Goal: Task Accomplishment & Management: Manage account settings

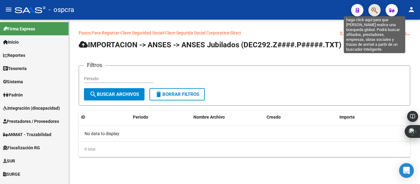
click at [374, 12] on icon "button" at bounding box center [375, 10] width 6 height 7
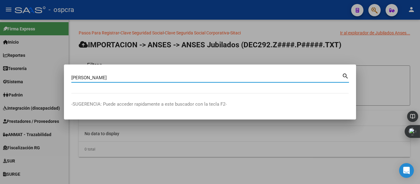
type input "reynoso"
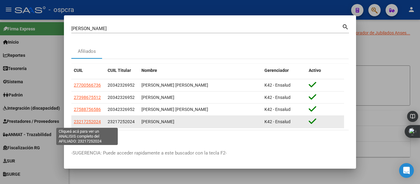
click at [90, 124] on span "23217252024" at bounding box center [87, 121] width 27 height 5
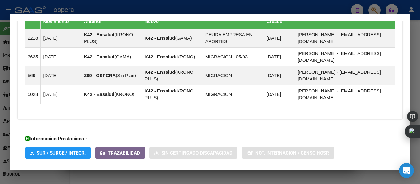
scroll to position [437, 0]
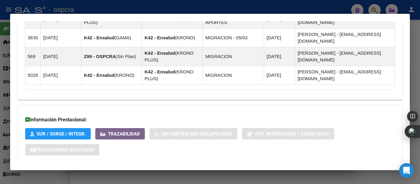
click at [135, 173] on span "Aportes y Contribuciones del Afiliado: 23217252024" at bounding box center [91, 176] width 115 height 6
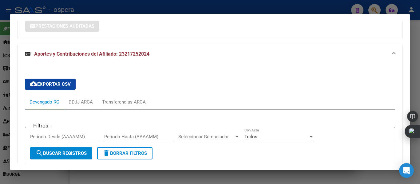
scroll to position [685, 0]
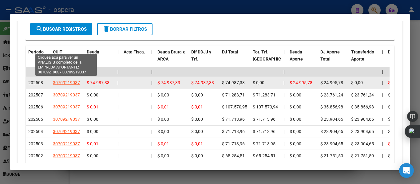
click at [64, 80] on span "30709219037" at bounding box center [66, 82] width 27 height 5
type textarea "30709219037"
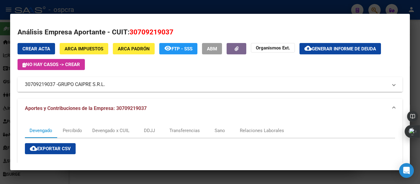
click at [94, 89] on mat-expansion-panel-header "30709219037 - GRUPO CAIPRE S.R.L." at bounding box center [210, 84] width 385 height 15
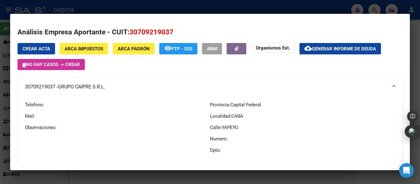
click at [0, 89] on div at bounding box center [210, 92] width 420 height 184
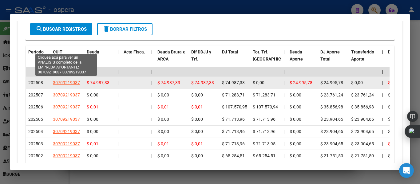
click at [70, 80] on span "30709219037" at bounding box center [66, 82] width 27 height 5
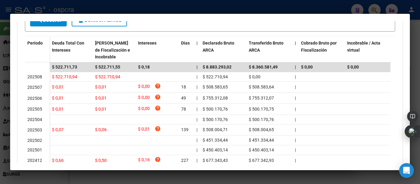
scroll to position [168, 0]
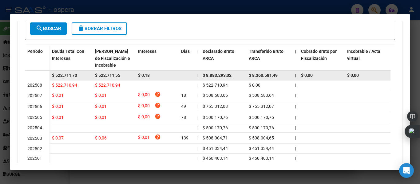
drag, startPoint x: 52, startPoint y: 74, endPoint x: 79, endPoint y: 75, distance: 27.1
click at [79, 75] on div "$ 522.711,73" at bounding box center [71, 75] width 38 height 7
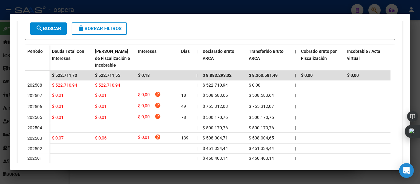
click at [6, 98] on div at bounding box center [210, 92] width 420 height 184
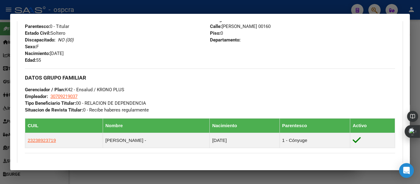
scroll to position [239, 0]
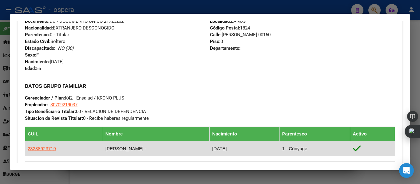
click at [119, 153] on td "AGUIRRE PEDRO HORACIO -" at bounding box center [156, 149] width 107 height 15
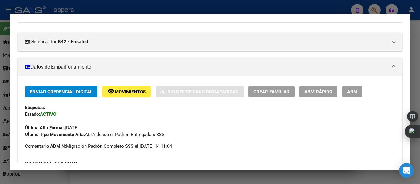
scroll to position [73, 0]
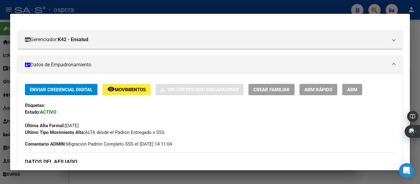
click at [354, 88] on span "ABM" at bounding box center [353, 90] width 10 height 6
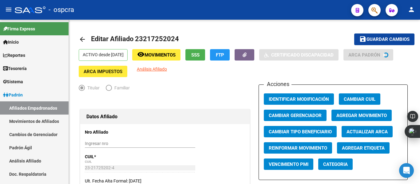
radio input "true"
type input "30-70921903-7"
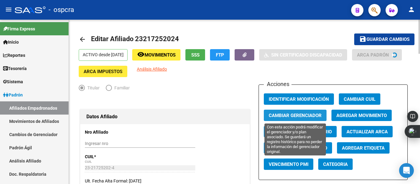
click at [304, 116] on span "Cambiar Gerenciador" at bounding box center [295, 116] width 53 height 6
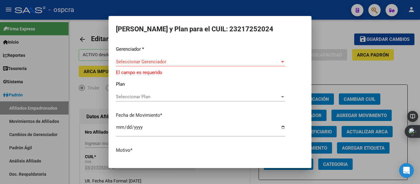
click at [281, 65] on div "Seleccionar Gerenciador Seleccionar Gerenciador" at bounding box center [201, 61] width 170 height 9
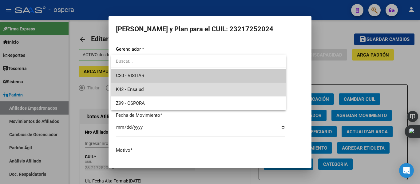
click at [187, 86] on span "K42 - Ensalud" at bounding box center [198, 90] width 165 height 14
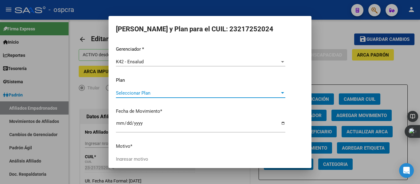
click at [190, 95] on span "Seleccionar Plan" at bounding box center [198, 93] width 164 height 6
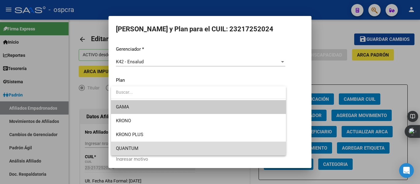
click at [168, 150] on span "QUANTUM" at bounding box center [198, 149] width 165 height 14
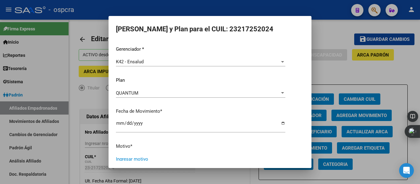
click at [159, 159] on input "Ingresar motivo" at bounding box center [201, 160] width 170 height 6
type input "M"
type input "MEJORA DE PLAN"
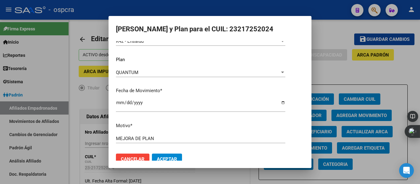
scroll to position [30, 0]
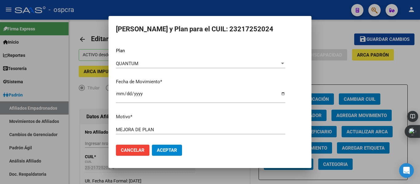
click at [171, 153] on span "Aceptar" at bounding box center [167, 151] width 20 height 6
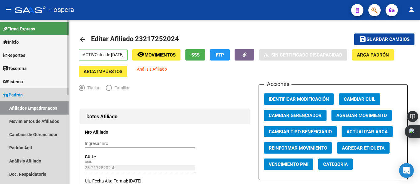
click at [42, 108] on link "Afiliados Empadronados" at bounding box center [34, 108] width 69 height 13
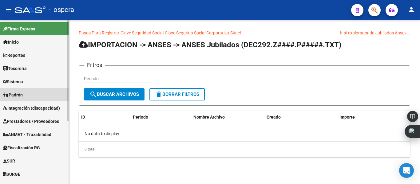
click at [26, 96] on link "Padrón" at bounding box center [34, 94] width 69 height 13
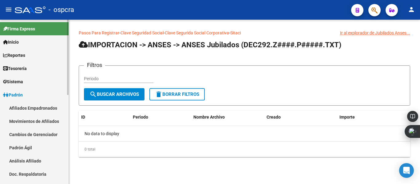
click at [34, 109] on link "Afiliados Empadronados" at bounding box center [34, 108] width 69 height 13
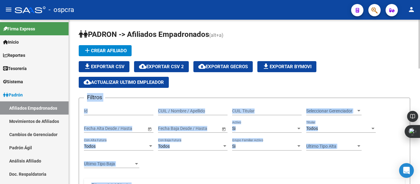
drag, startPoint x: 418, startPoint y: 53, endPoint x: 420, endPoint y: 73, distance: 20.1
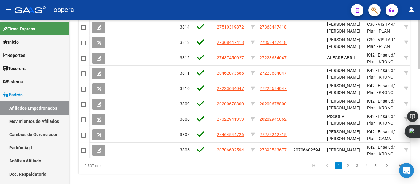
scroll to position [390, 0]
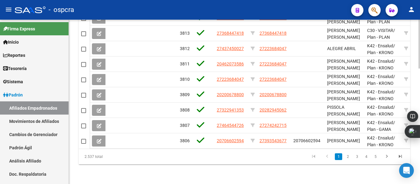
click at [420, 174] on div at bounding box center [420, 159] width 2 height 49
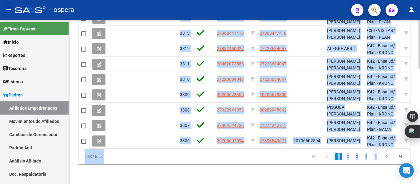
click at [287, 158] on datatable-pager "1 2 3 4 5" at bounding box center [277, 157] width 260 height 10
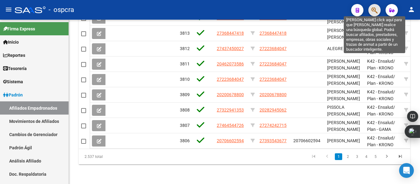
click at [374, 14] on icon "button" at bounding box center [375, 10] width 6 height 7
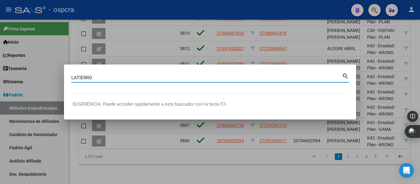
type input "LATIERRO"
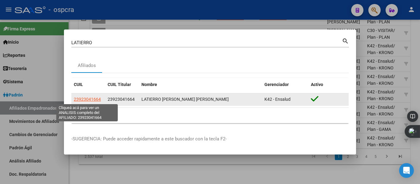
click at [92, 98] on span "23923041664" at bounding box center [87, 99] width 27 height 5
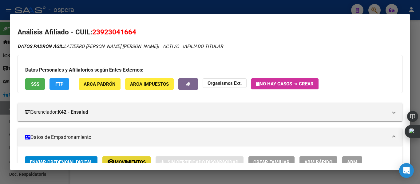
click at [129, 163] on span "Movimientos" at bounding box center [130, 163] width 31 height 6
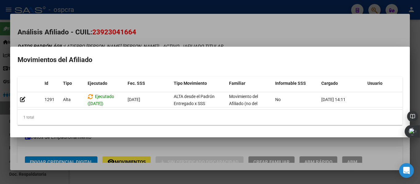
click at [218, 38] on div at bounding box center [210, 92] width 420 height 184
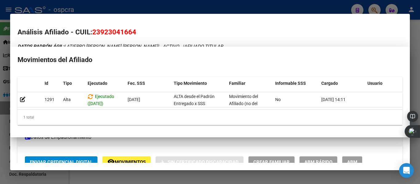
scroll to position [5, 0]
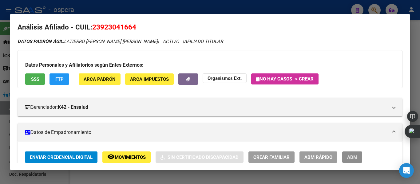
click at [356, 161] on button "ABM" at bounding box center [353, 157] width 20 height 11
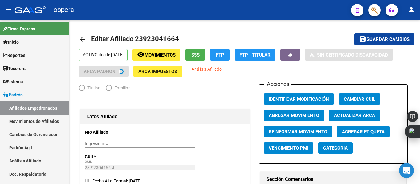
radio input "true"
type input "30-71681471-4"
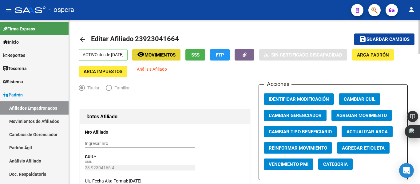
click at [167, 55] on span "Movimientos" at bounding box center [160, 55] width 31 height 6
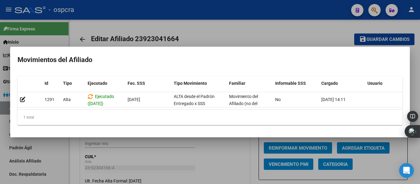
click at [218, 33] on div at bounding box center [210, 92] width 420 height 184
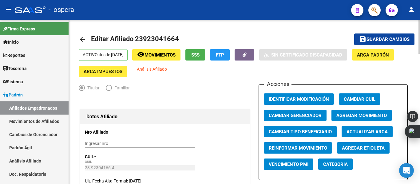
click at [420, 0] on html "menu - ospcra person Firma Express Inicio Instructivos Contacto OS Reportes Ing…" at bounding box center [210, 92] width 420 height 184
click at [255, 59] on button "button" at bounding box center [245, 54] width 20 height 11
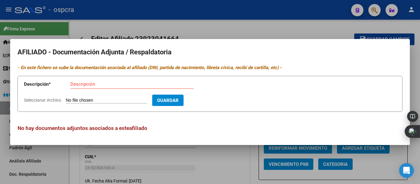
click at [272, 25] on div at bounding box center [210, 92] width 420 height 184
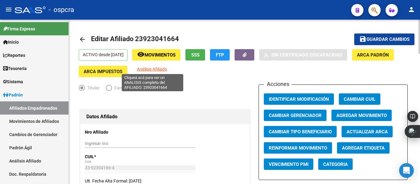
click at [157, 68] on span "Análisis Afiliado" at bounding box center [152, 69] width 30 height 5
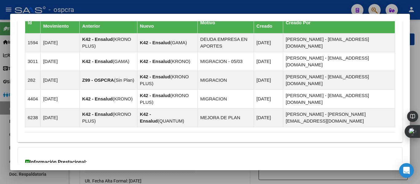
scroll to position [401, 0]
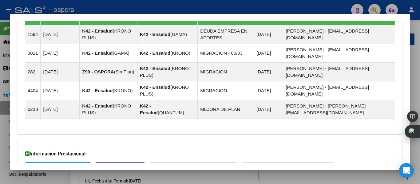
click at [0, 104] on div at bounding box center [210, 92] width 420 height 184
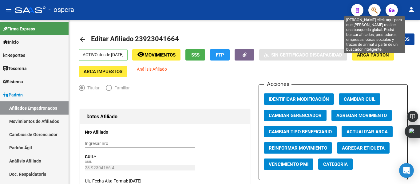
drag, startPoint x: 372, startPoint y: 17, endPoint x: 373, endPoint y: 10, distance: 6.5
click at [373, 10] on mat-toolbar "menu - ospcra person" at bounding box center [210, 10] width 420 height 20
click at [373, 10] on icon "button" at bounding box center [375, 10] width 6 height 7
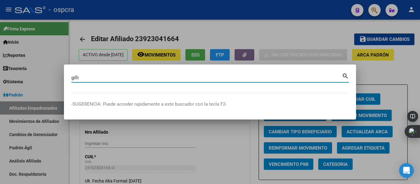
type input "gilli"
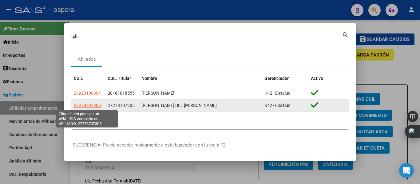
click at [96, 106] on span "27278707305" at bounding box center [87, 105] width 27 height 5
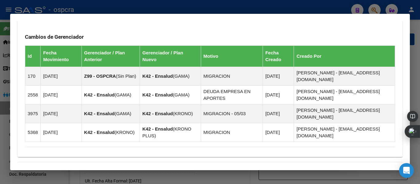
scroll to position [437, 0]
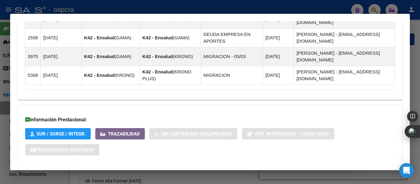
click at [140, 173] on span "Aportes y Contribuciones del Afiliado: 27278707305" at bounding box center [91, 176] width 115 height 6
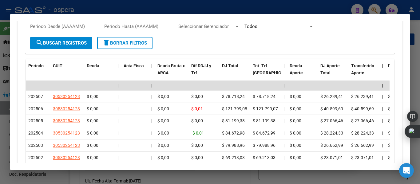
scroll to position [673, 0]
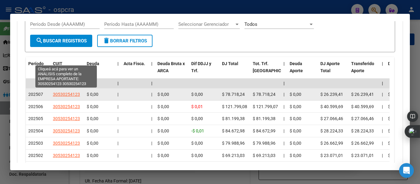
click at [74, 92] on span "30530254123" at bounding box center [66, 94] width 27 height 5
type textarea "30530254123"
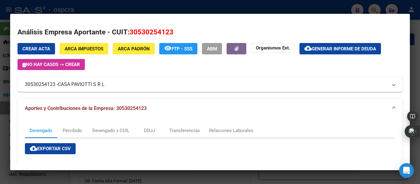
click at [0, 115] on div at bounding box center [210, 92] width 420 height 184
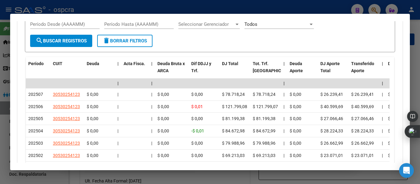
click at [419, 38] on div at bounding box center [210, 92] width 420 height 184
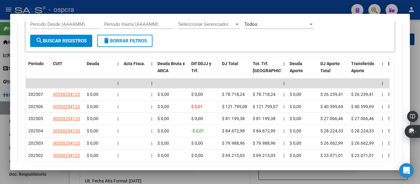
click at [419, 38] on div at bounding box center [210, 92] width 420 height 184
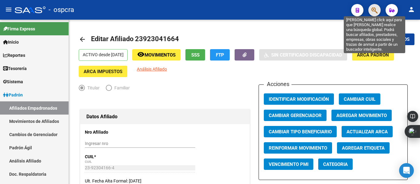
click at [372, 10] on icon "button" at bounding box center [375, 10] width 6 height 7
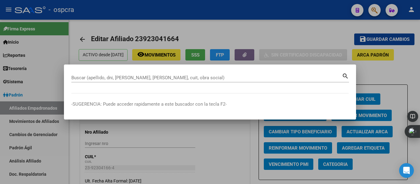
click at [386, 53] on div at bounding box center [210, 92] width 420 height 184
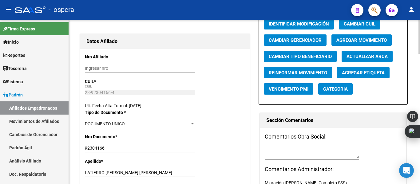
scroll to position [0, 0]
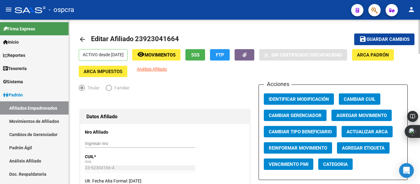
click at [420, 19] on div "menu - ospcra person Firma Express Inicio Instructivos Contacto OS Reportes Ing…" at bounding box center [210, 92] width 420 height 184
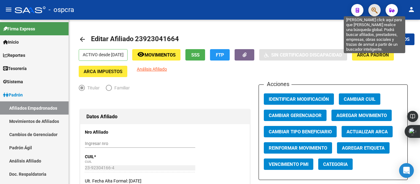
click at [376, 8] on icon "button" at bounding box center [375, 10] width 6 height 7
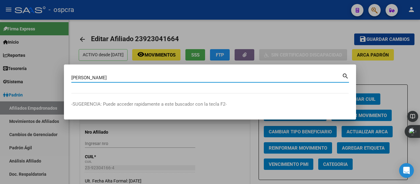
type input "gordillo"
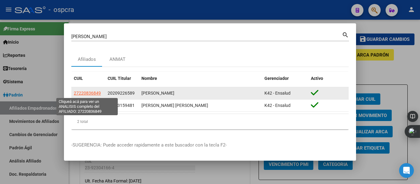
click at [90, 91] on span "27220836849" at bounding box center [87, 93] width 27 height 5
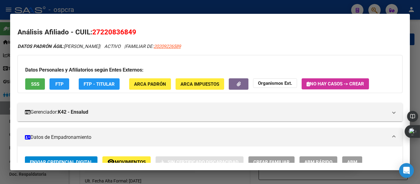
click at [0, 124] on div at bounding box center [210, 92] width 420 height 184
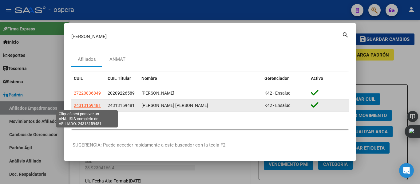
click at [86, 106] on span "24313159481" at bounding box center [87, 105] width 27 height 5
type textarea "24313159481"
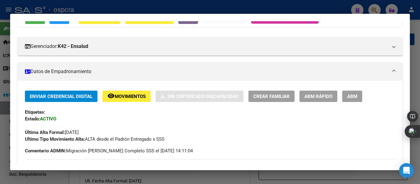
scroll to position [102, 0]
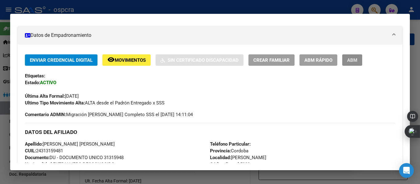
click at [351, 64] on button "ABM" at bounding box center [353, 59] width 20 height 11
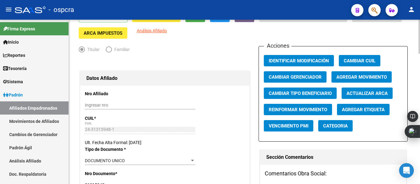
scroll to position [53, 0]
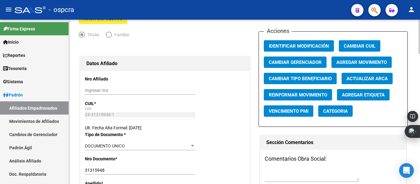
click at [420, 55] on div at bounding box center [420, 48] width 2 height 34
click at [354, 62] on span "Agregar Movimiento" at bounding box center [362, 63] width 50 height 6
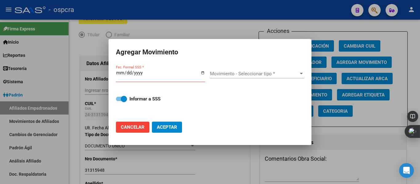
click at [407, 57] on div at bounding box center [210, 92] width 420 height 184
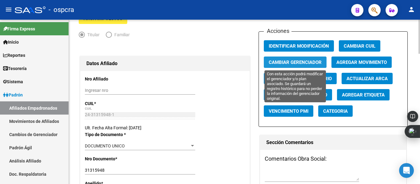
click at [306, 63] on span "Cambiar Gerenciador" at bounding box center [295, 63] width 53 height 6
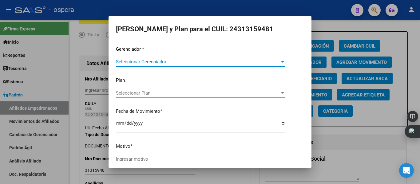
click at [251, 61] on span "Seleccionar Gerenciador" at bounding box center [198, 62] width 164 height 6
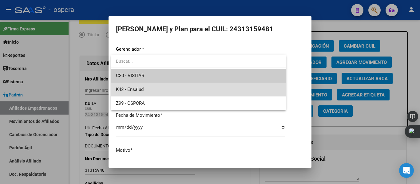
click at [188, 87] on span "K42 - Ensalud" at bounding box center [198, 90] width 165 height 14
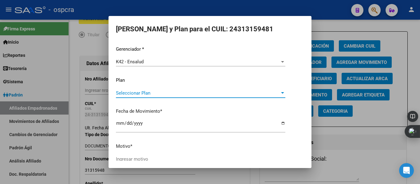
click at [191, 96] on span "Seleccionar Plan" at bounding box center [198, 93] width 164 height 6
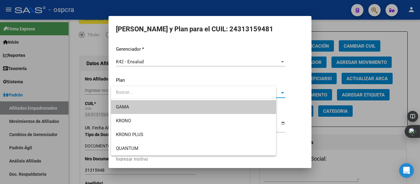
click at [191, 96] on input "dropdown search" at bounding box center [193, 92] width 165 height 13
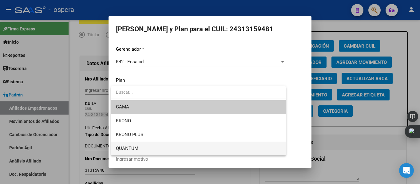
click at [175, 152] on span "QUANTUM" at bounding box center [198, 149] width 165 height 14
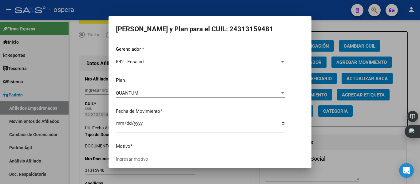
click at [162, 162] on mat-dialog-container "Elegir Gerenciador y Plan para el CUIL: 24313159481 Gerenciador * K42 - Ensalud…" at bounding box center [210, 92] width 203 height 152
click at [144, 155] on div "Ingresar motivo" at bounding box center [201, 159] width 170 height 9
type input "MEJORA DE PLAN"
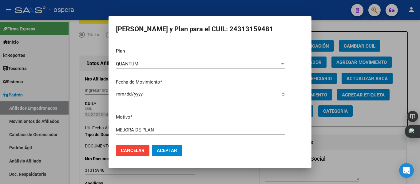
scroll to position [30, 0]
click at [166, 152] on span "Aceptar" at bounding box center [167, 151] width 20 height 6
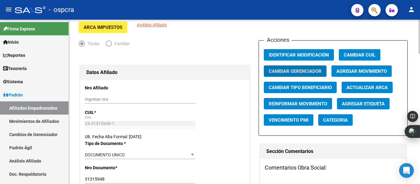
scroll to position [0, 0]
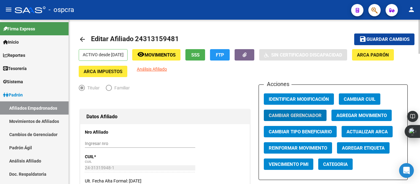
click at [419, 14] on div "menu - ospcra person Firma Express Inicio Instructivos Contacto OS Reportes Ing…" at bounding box center [210, 92] width 420 height 184
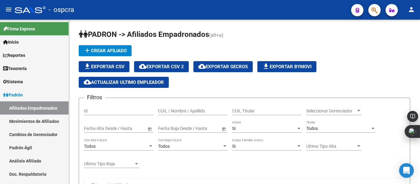
click at [371, 11] on button "button" at bounding box center [375, 10] width 12 height 12
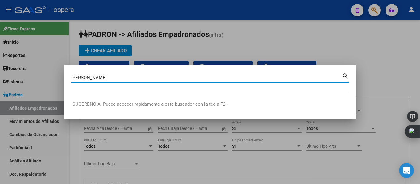
type input "[PERSON_NAME]"
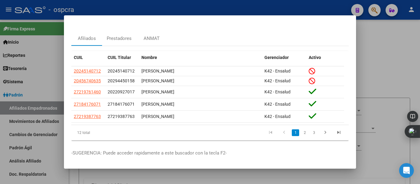
scroll to position [22, 0]
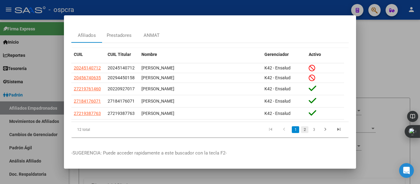
click at [301, 127] on link "2" at bounding box center [304, 130] width 7 height 7
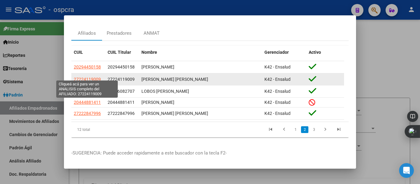
click at [87, 77] on span "27224119009" at bounding box center [87, 79] width 27 height 5
type textarea "27224119009"
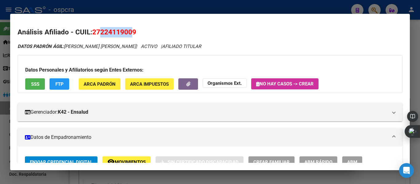
drag, startPoint x: 102, startPoint y: 31, endPoint x: 132, endPoint y: 33, distance: 29.9
click at [133, 33] on span "27224119009" at bounding box center [114, 32] width 44 height 8
copy span "22411900"
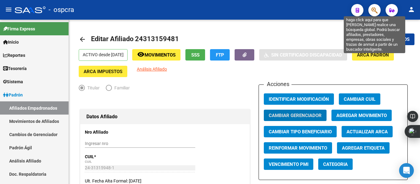
click at [375, 10] on icon "button" at bounding box center [375, 10] width 6 height 7
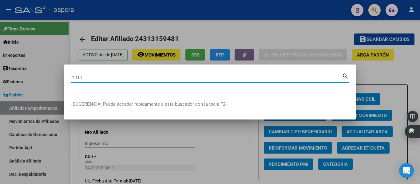
type input "GILLI"
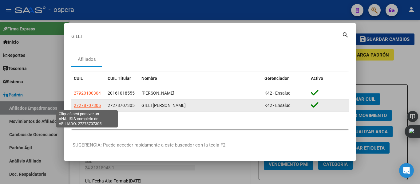
click at [94, 105] on span "27278707305" at bounding box center [87, 105] width 27 height 5
type textarea "27278707305"
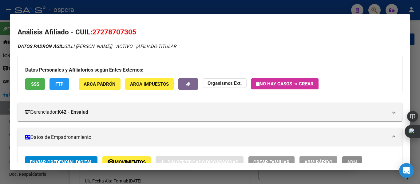
click at [354, 161] on span "ABM" at bounding box center [353, 163] width 10 height 6
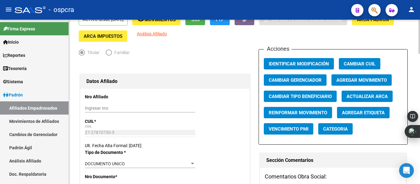
click at [420, 42] on div at bounding box center [420, 44] width 2 height 34
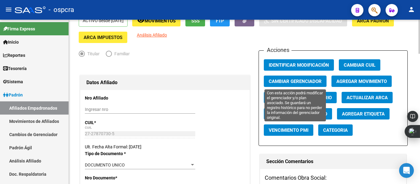
click at [315, 82] on span "Cambiar Gerenciador" at bounding box center [295, 82] width 53 height 6
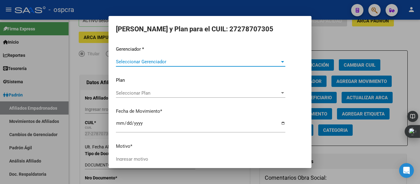
click at [262, 61] on span "Seleccionar Gerenciador" at bounding box center [198, 62] width 164 height 6
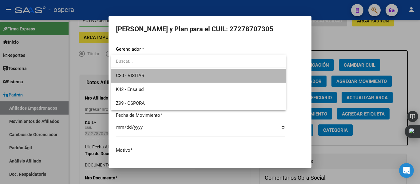
click at [211, 72] on span "C30 - VISITAR" at bounding box center [198, 76] width 165 height 14
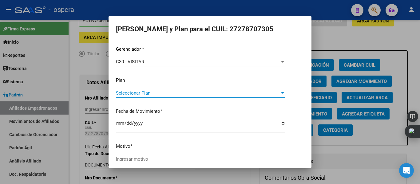
click at [228, 95] on span "Seleccionar Plan" at bounding box center [198, 93] width 164 height 6
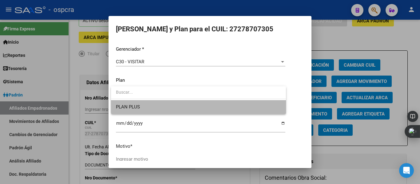
click at [228, 105] on span "PLAN PLUS" at bounding box center [198, 107] width 165 height 14
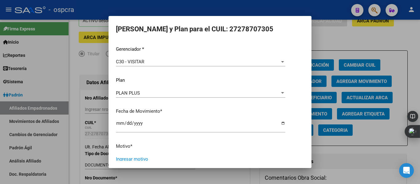
click at [181, 160] on input "Ingresar motivo" at bounding box center [201, 160] width 170 height 6
type input "MEJORA DE PLAN"
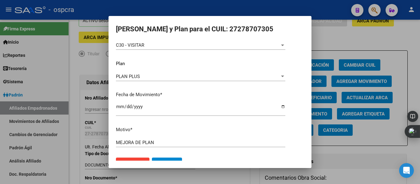
scroll to position [30, 0]
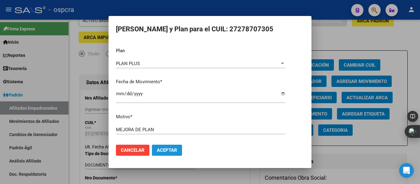
click at [166, 146] on button "Aceptar" at bounding box center [167, 150] width 30 height 11
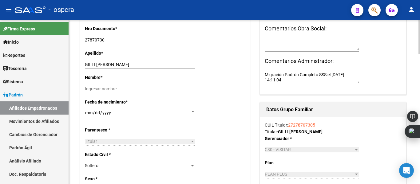
scroll to position [0, 0]
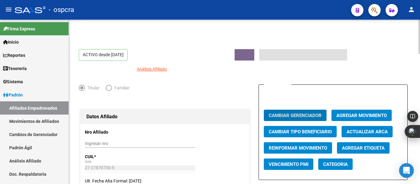
click at [420, 3] on div "menu - ospcra person Firma Express Inicio Instructivos Contacto OS Reportes Ing…" at bounding box center [210, 92] width 420 height 184
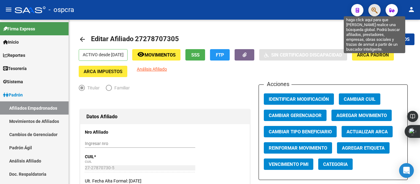
click at [376, 10] on icon "button" at bounding box center [375, 10] width 6 height 7
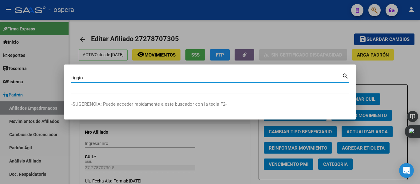
type input "riggio"
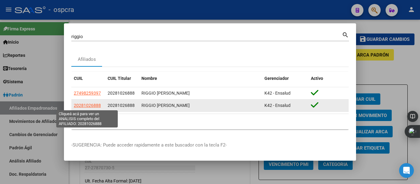
click at [90, 107] on span "20281026888" at bounding box center [87, 105] width 27 height 5
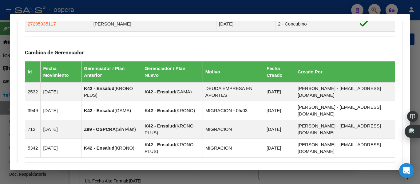
scroll to position [467, 0]
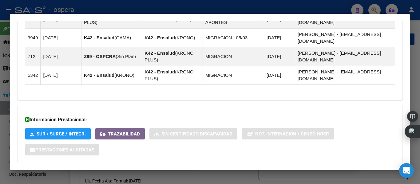
click at [145, 173] on span "Aportes y Contribuciones del Afiliado: 20281026888" at bounding box center [91, 176] width 115 height 6
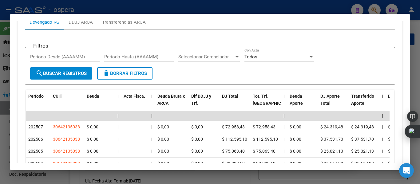
scroll to position [673, 0]
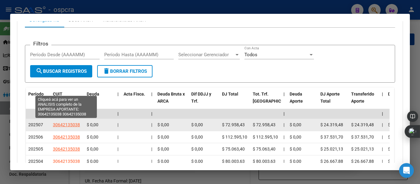
click at [73, 123] on span "30642135038" at bounding box center [66, 125] width 27 height 5
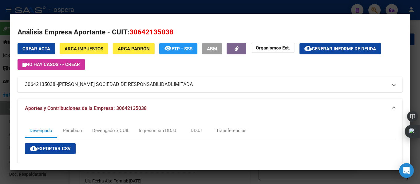
click at [6, 128] on div at bounding box center [210, 92] width 420 height 184
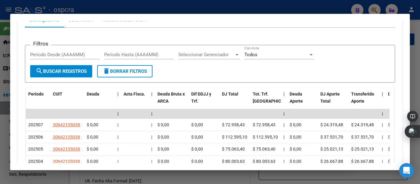
click at [6, 128] on div at bounding box center [210, 92] width 420 height 184
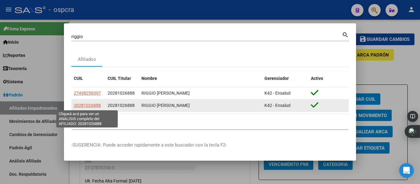
click at [91, 107] on span "20281026888" at bounding box center [87, 105] width 27 height 5
type textarea "20281026888"
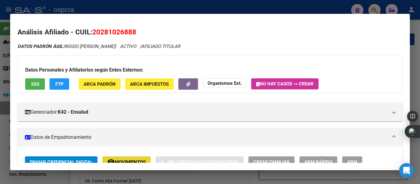
click at [126, 162] on span "Movimientos" at bounding box center [130, 163] width 31 height 6
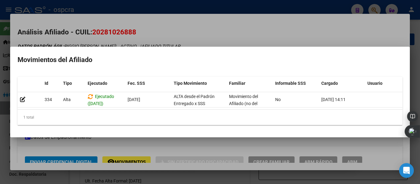
click at [0, 121] on div at bounding box center [210, 92] width 420 height 184
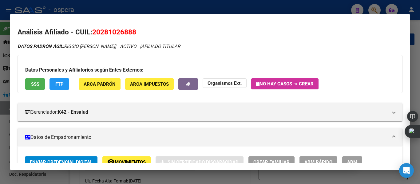
scroll to position [5, 0]
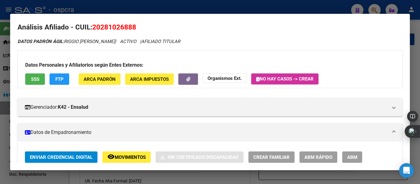
click at [0, 121] on div at bounding box center [210, 92] width 420 height 184
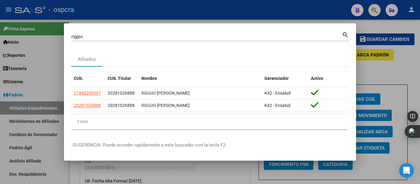
click at [176, 19] on div at bounding box center [210, 92] width 420 height 184
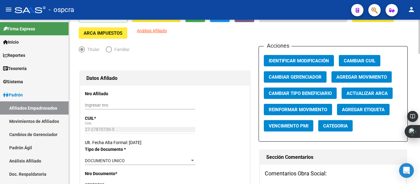
scroll to position [0, 0]
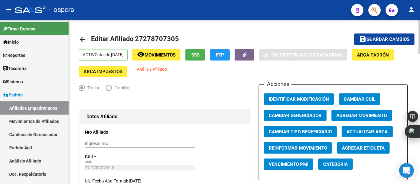
click at [420, 32] on div at bounding box center [420, 37] width 2 height 34
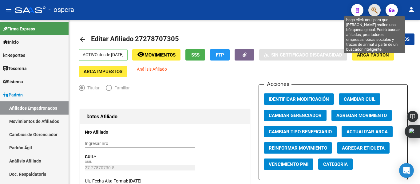
click at [372, 13] on icon "button" at bounding box center [375, 10] width 6 height 7
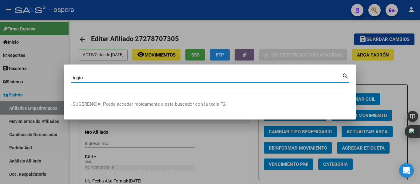
type input "riggio"
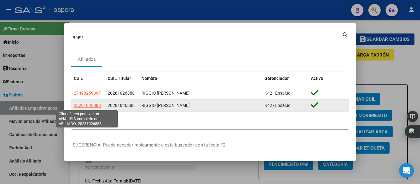
click at [82, 104] on span "20281026888" at bounding box center [87, 105] width 27 height 5
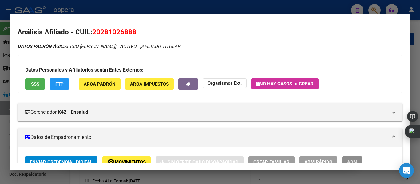
click at [355, 162] on span "ABM" at bounding box center [353, 163] width 10 height 6
